Goal: Find contact information: Find contact information

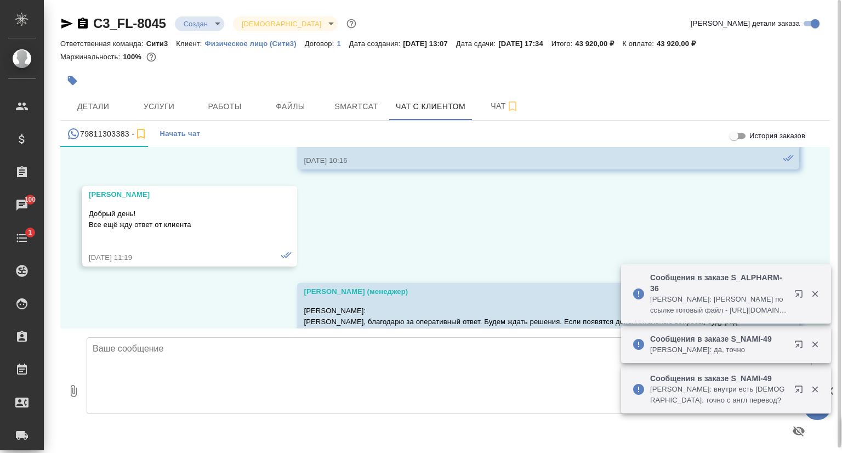
scroll to position [672, 0]
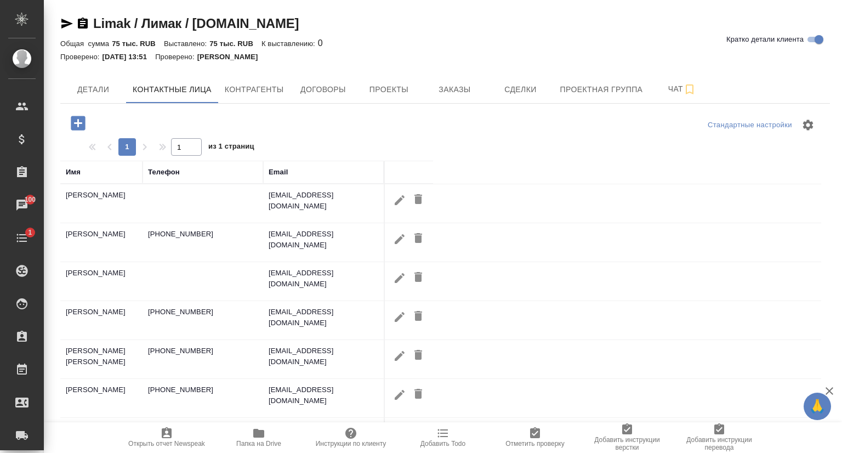
select select "RU"
click at [398, 238] on icon "button" at bounding box center [400, 239] width 10 height 10
type input "Мария"
type input "[PERSON_NAME]"
type input "Пользователь"
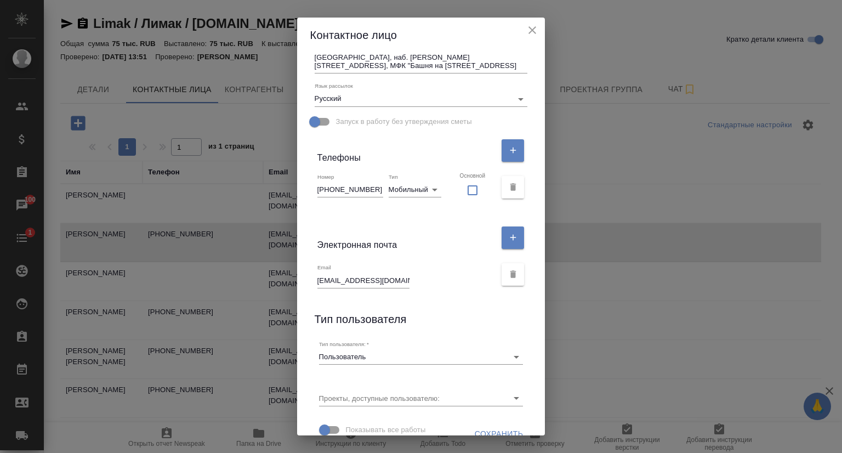
scroll to position [164, 0]
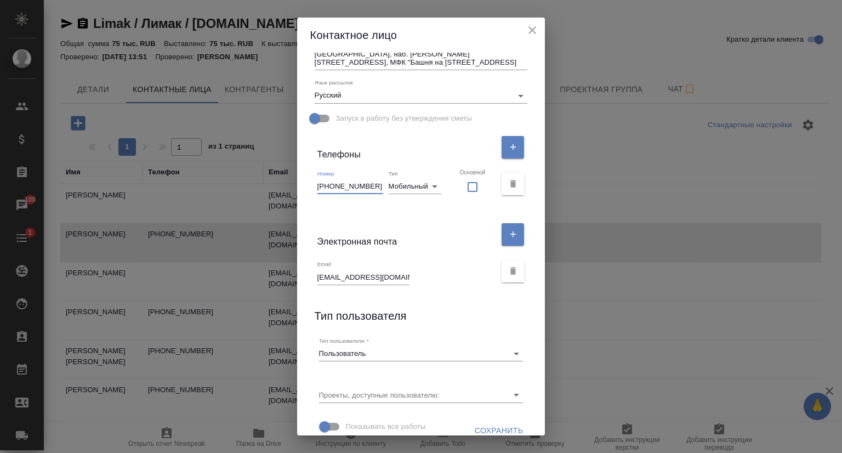
drag, startPoint x: 370, startPoint y: 185, endPoint x: 306, endPoint y: 185, distance: 64.1
click at [306, 185] on div "Имя [PERSON_NAME] Отчество [PERSON_NAME] Коментарий x Адрес доставки 123112, г.…" at bounding box center [421, 244] width 248 height 383
drag, startPoint x: 392, startPoint y: 277, endPoint x: 315, endPoint y: 272, distance: 77.4
click at [317, 272] on input "[EMAIL_ADDRESS][DOMAIN_NAME]" at bounding box center [363, 276] width 92 height 15
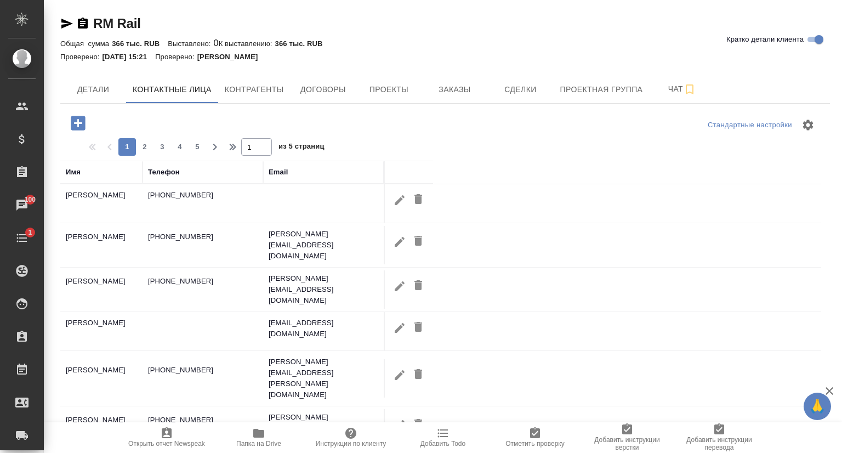
select select "RU"
